Goal: Information Seeking & Learning: Learn about a topic

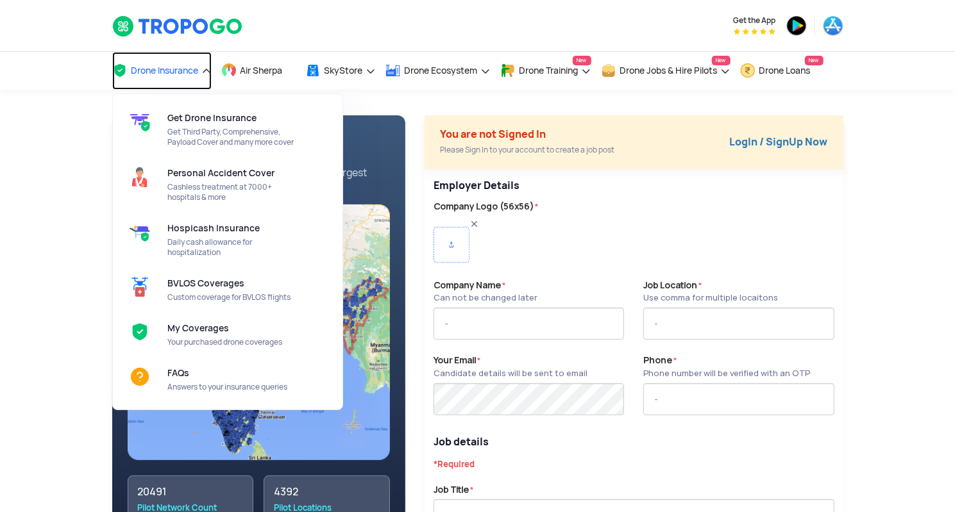
click at [177, 74] on span "Drone Insurance" at bounding box center [164, 70] width 67 height 10
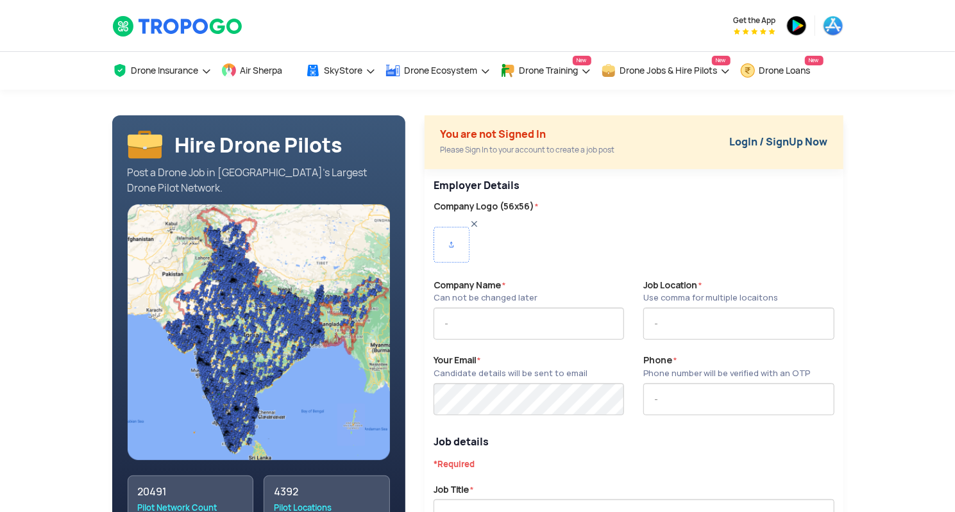
click at [739, 139] on link "LogIn / SignUp Now" at bounding box center [779, 141] width 98 height 13
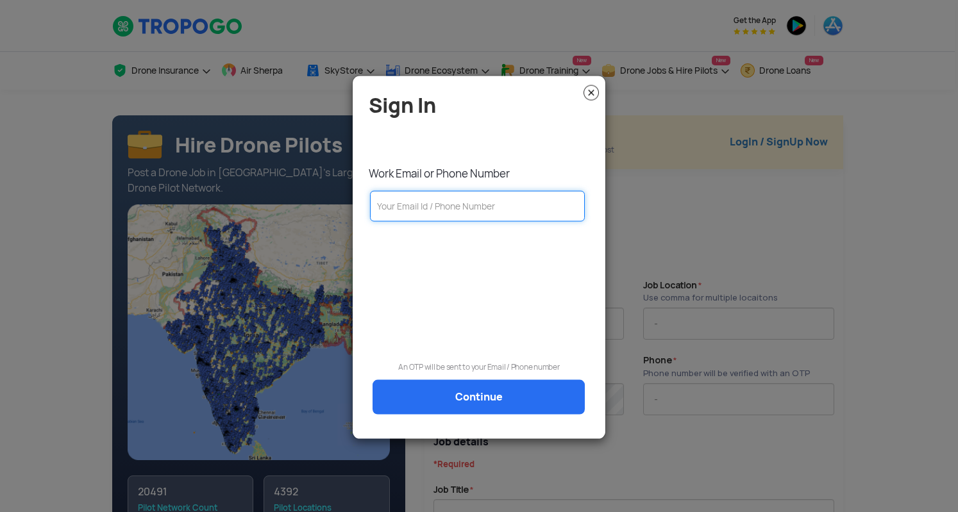
click at [442, 199] on input "text" at bounding box center [477, 205] width 215 height 31
click at [459, 213] on input "text" at bounding box center [477, 205] width 215 height 31
paste input "simran.celesti@edgehq.in"
type input "simran.celesti@edgehq.in"
click at [489, 396] on link "Continue" at bounding box center [479, 397] width 212 height 35
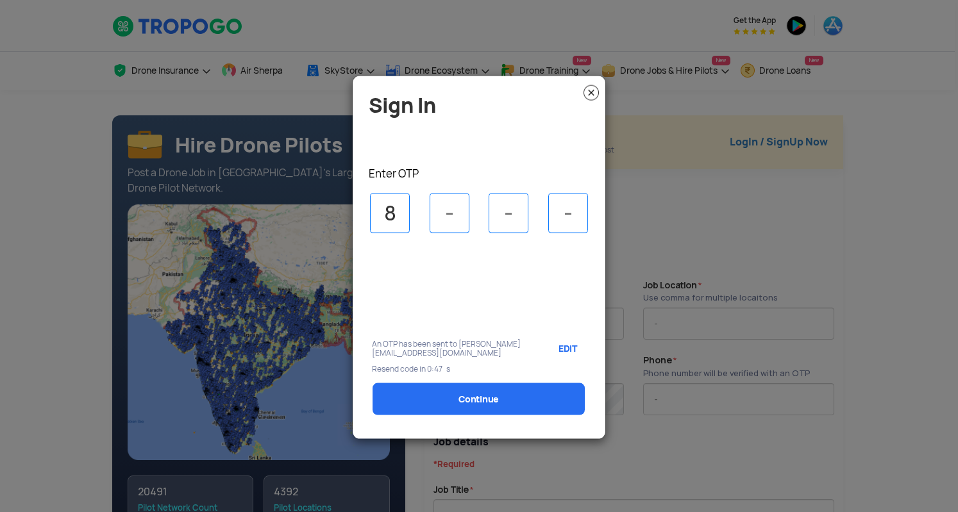
type input "8"
type input "5"
type input "1"
type input "4"
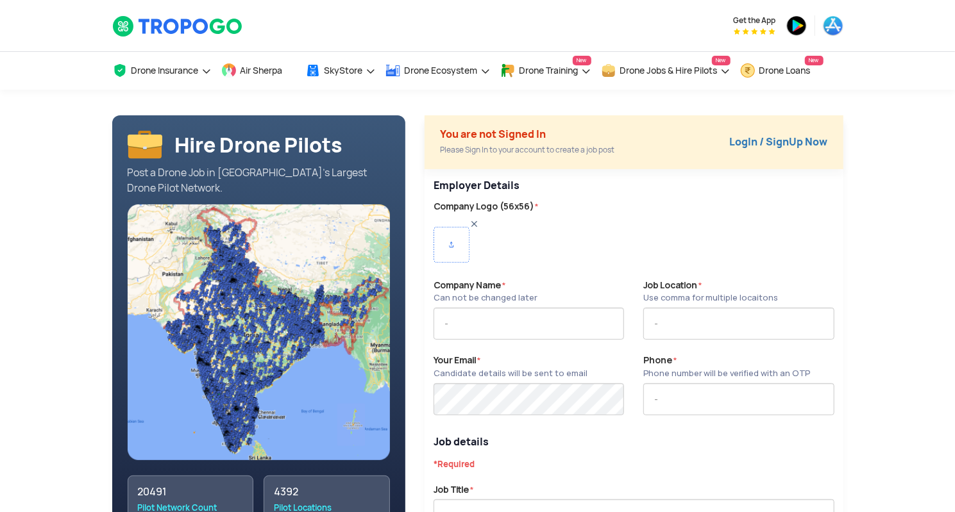
type input "EDGE"
type input "9748870693"
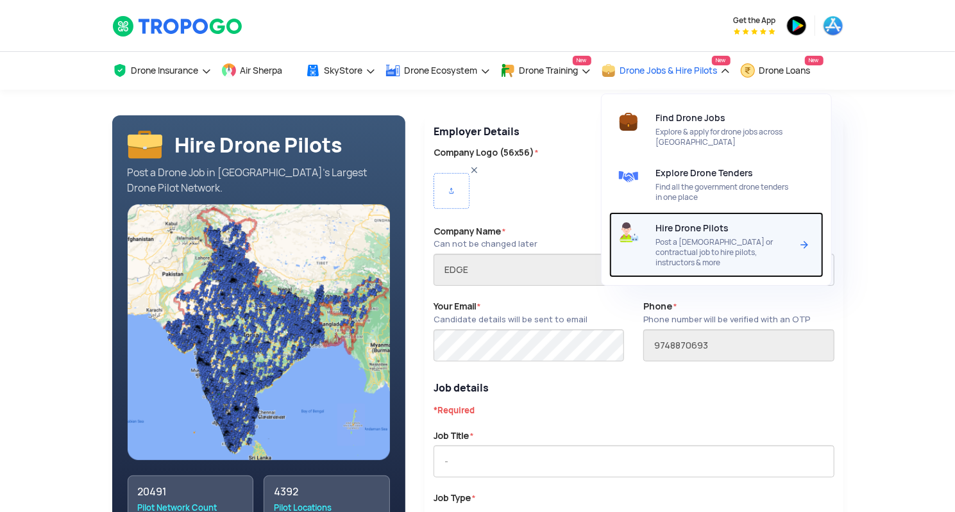
click at [707, 215] on div "Hire Drone Pilots Post a full time or contractual job to hire pilots, instructo…" at bounding box center [726, 244] width 140 height 65
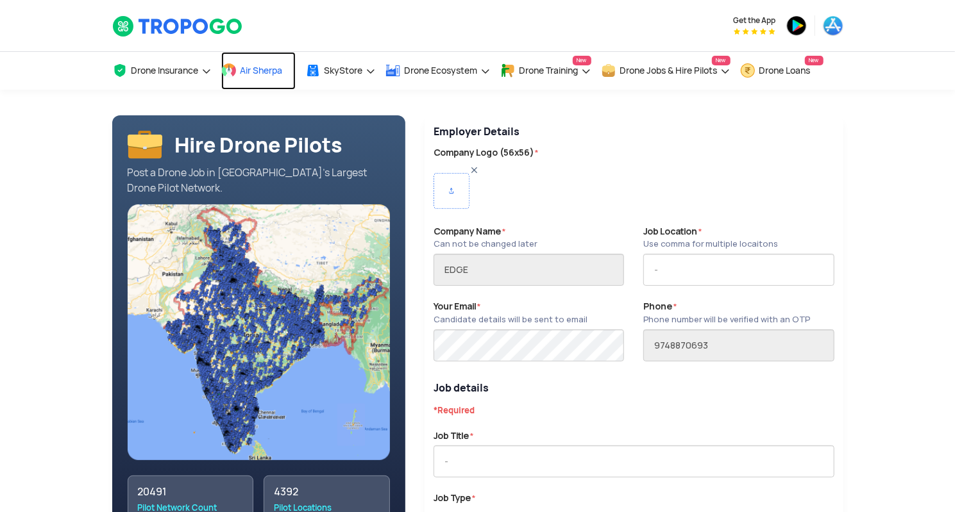
click at [270, 72] on span "Air Sherpa" at bounding box center [261, 70] width 42 height 10
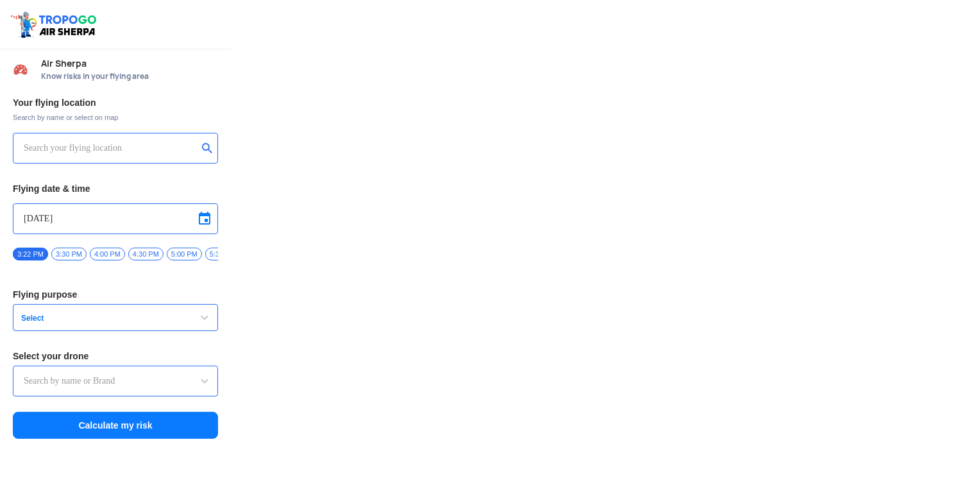
type input "DJI Mini2"
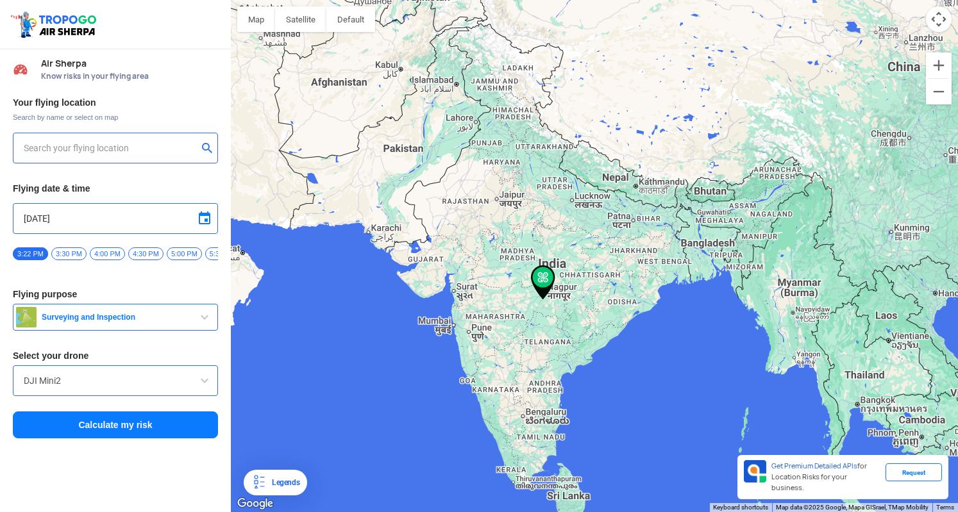
type input "[STREET_ADDRESS]"
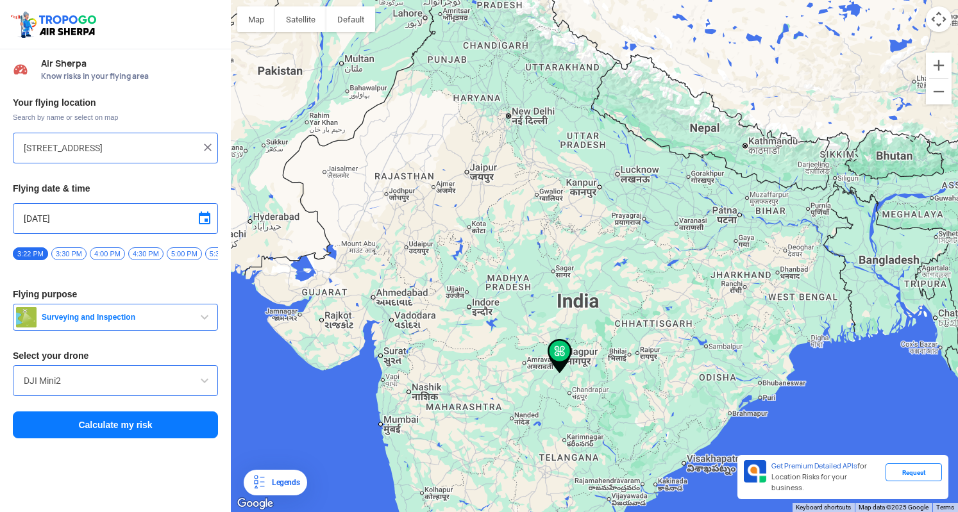
drag, startPoint x: 551, startPoint y: 396, endPoint x: 596, endPoint y: 356, distance: 59.0
click at [596, 356] on div at bounding box center [594, 256] width 727 height 512
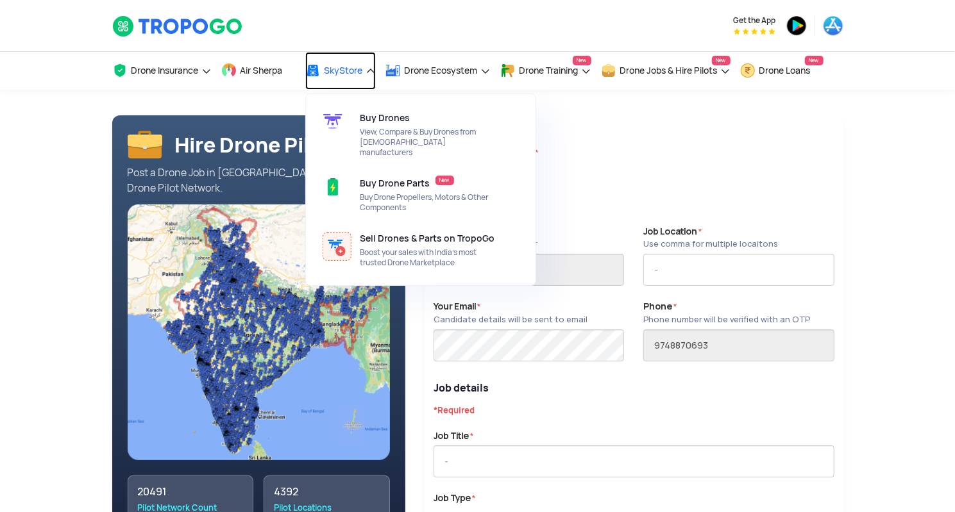
click at [345, 69] on span "SkyStore" at bounding box center [343, 70] width 38 height 10
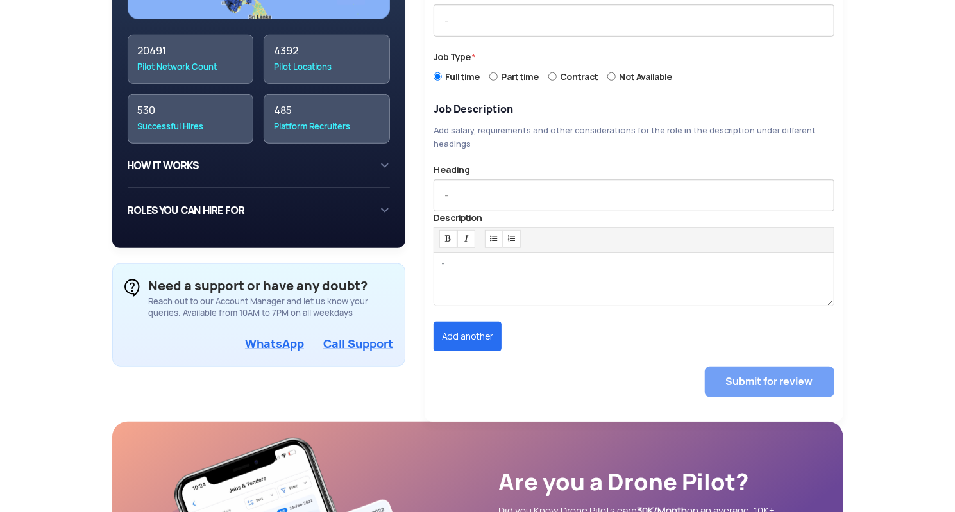
scroll to position [440, 0]
click at [381, 192] on div "ROLES YOU CAN HIRE FOR Currently, you can hire for the follwing roles on TropoG…" at bounding box center [259, 211] width 263 height 44
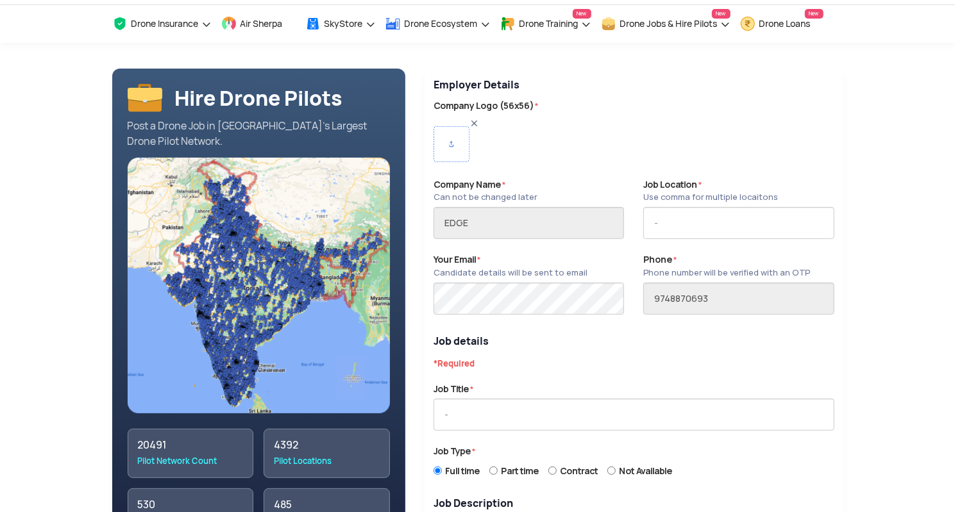
scroll to position [0, 0]
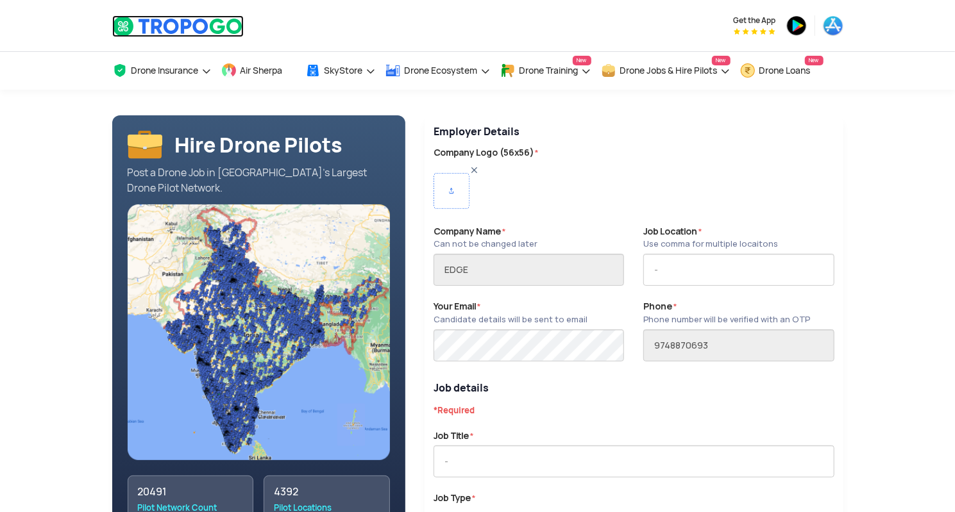
click at [181, 28] on img at bounding box center [177, 26] width 131 height 22
